Goal: Complete application form: Complete application form

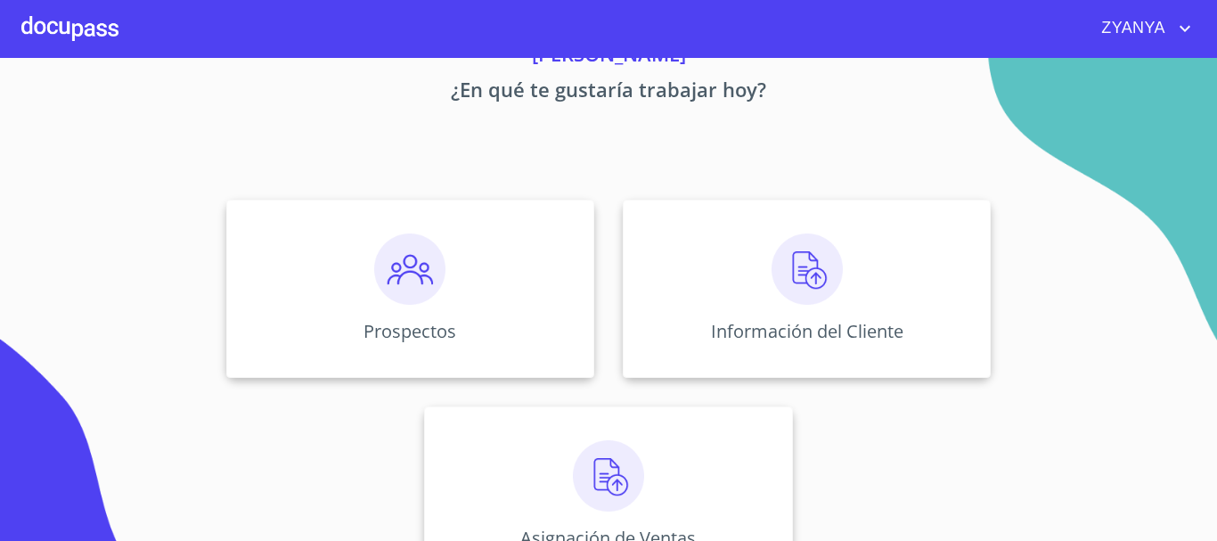
scroll to position [148, 0]
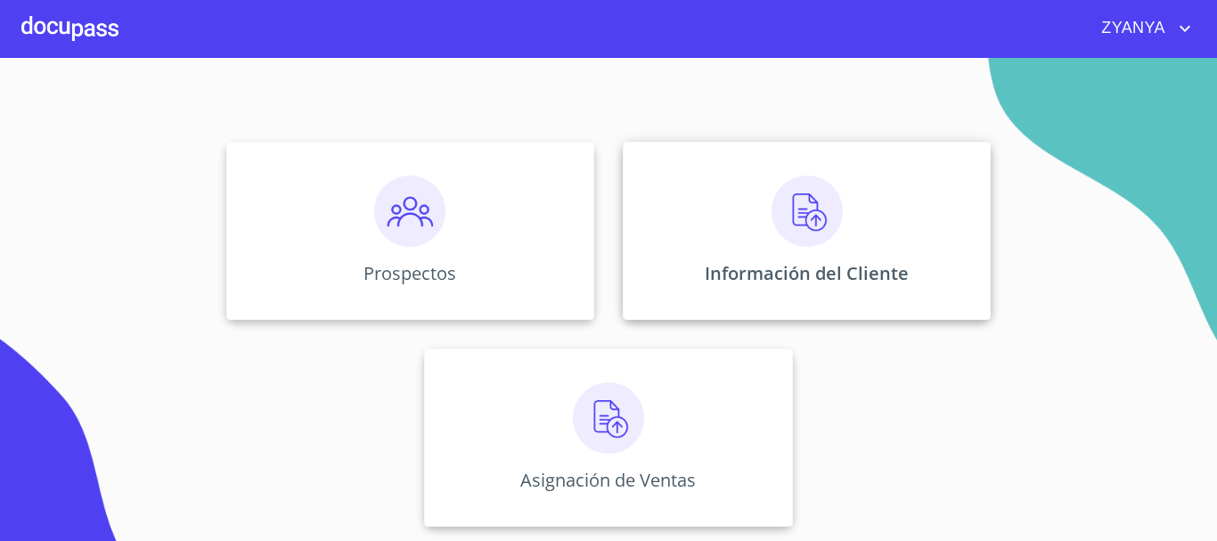
click at [815, 230] on img at bounding box center [806, 210] width 71 height 71
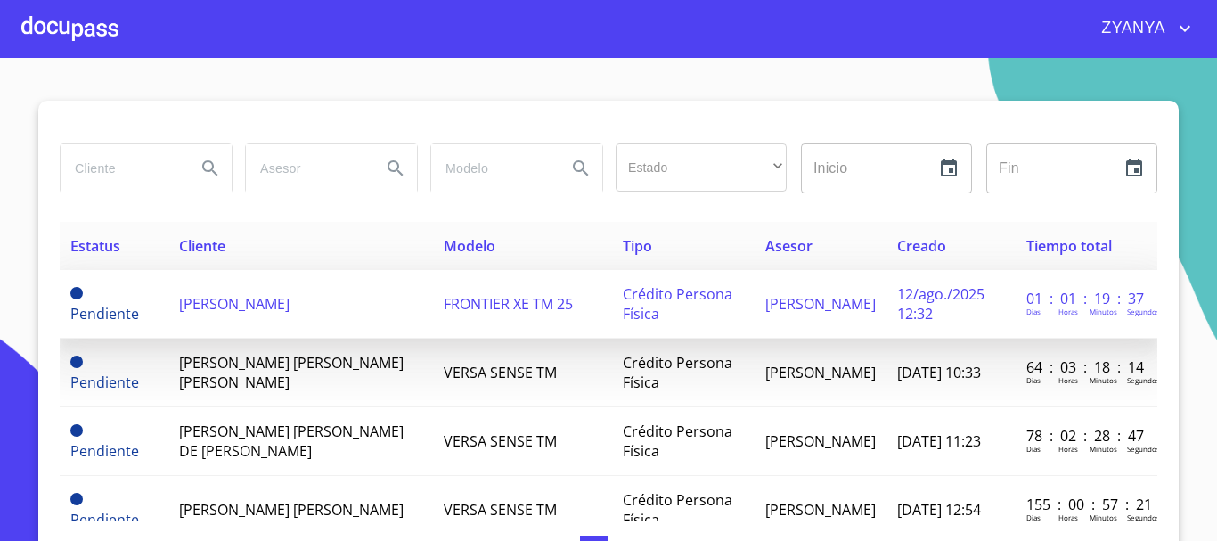
click at [286, 291] on td "[PERSON_NAME]" at bounding box center [300, 304] width 265 height 69
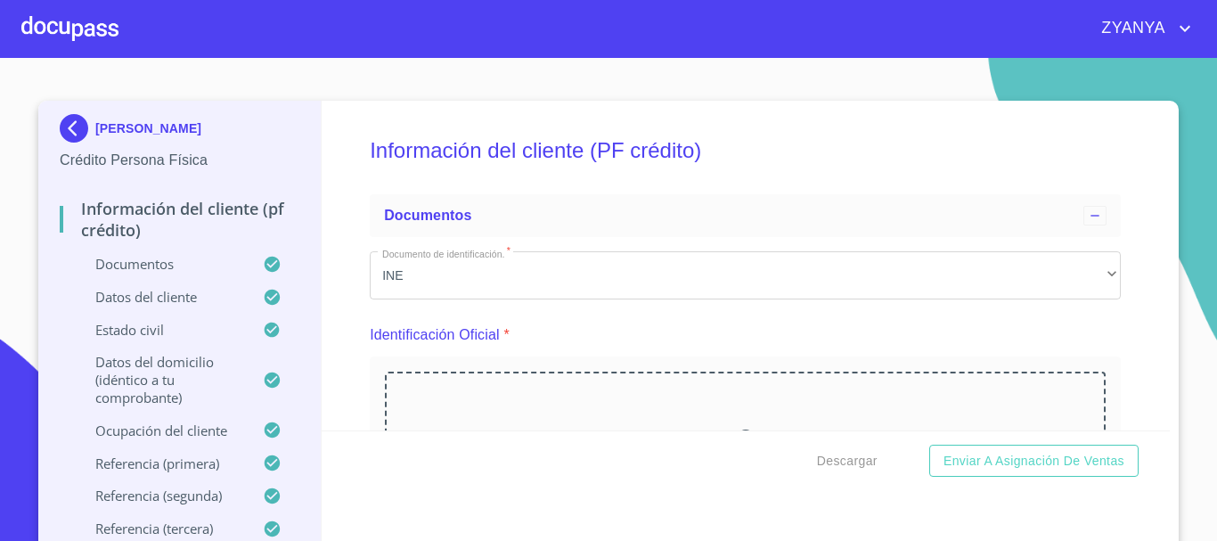
scroll to position [89, 0]
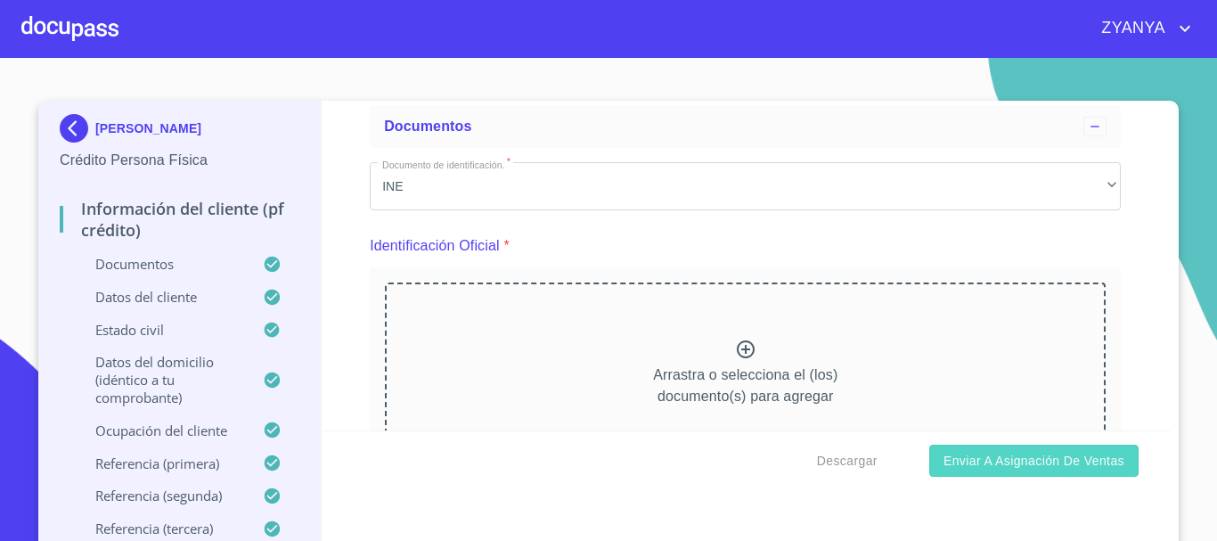
click at [988, 454] on span "Enviar a Asignación de Ventas" at bounding box center [1033, 461] width 181 height 22
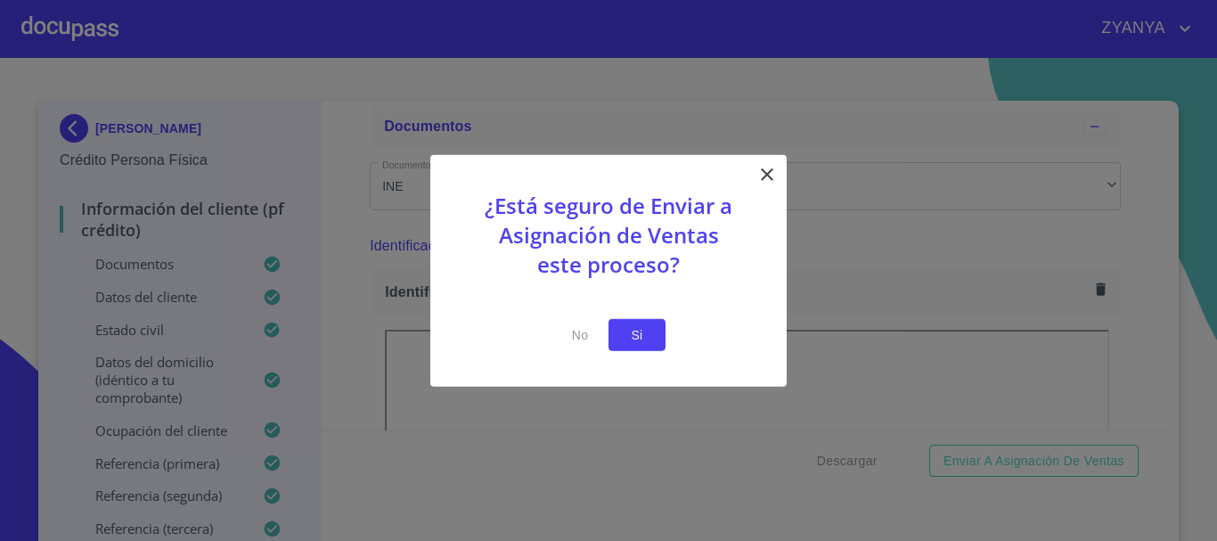
click at [636, 339] on span "Si" at bounding box center [637, 334] width 29 height 22
